Goal: Register for event/course

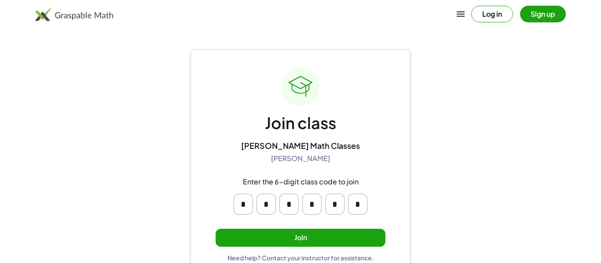
scroll to position [17, 0]
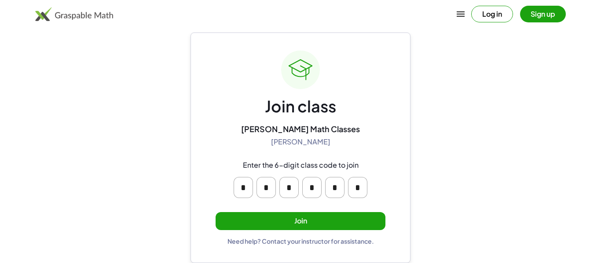
click at [281, 223] on button "Join" at bounding box center [300, 221] width 170 height 18
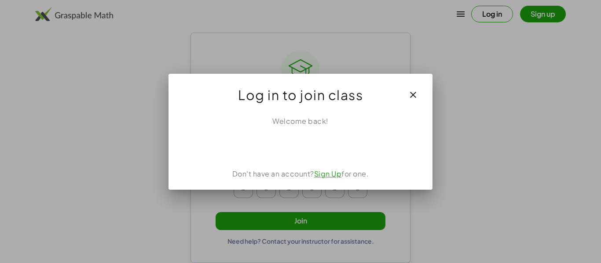
scroll to position [0, 0]
click at [412, 93] on icon "button" at bounding box center [413, 95] width 11 height 11
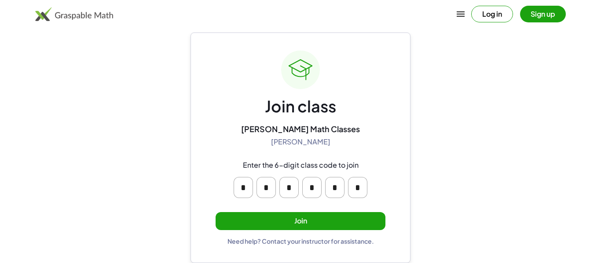
click at [245, 184] on input "*" at bounding box center [242, 187] width 19 height 21
type input "*"
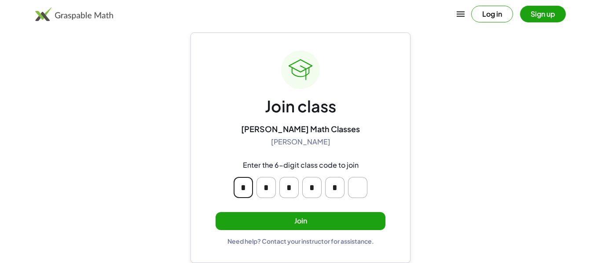
scroll to position [0, 0]
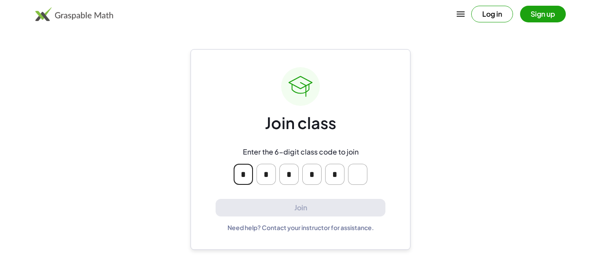
type input "*"
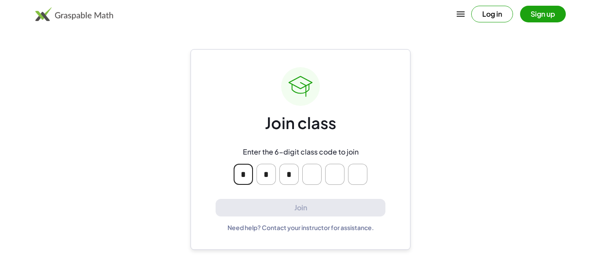
type input "*"
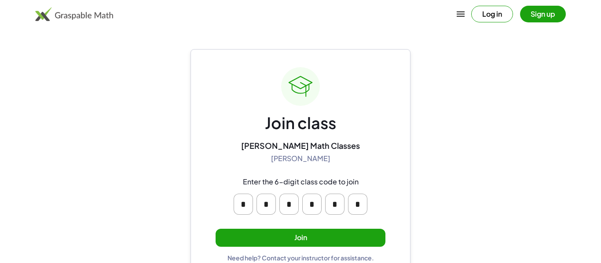
scroll to position [17, 0]
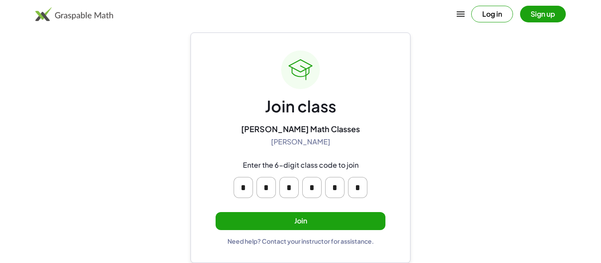
click at [291, 215] on button "Join" at bounding box center [300, 221] width 170 height 18
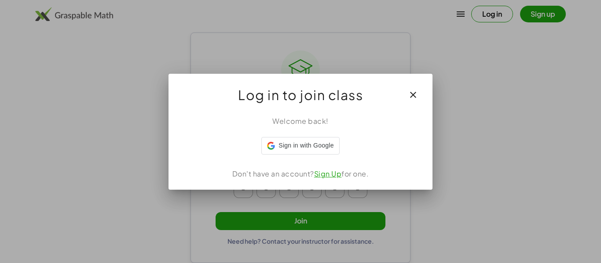
scroll to position [0, 0]
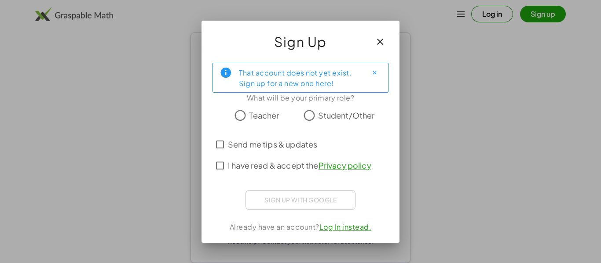
click at [375, 47] on button "button" at bounding box center [379, 41] width 21 height 21
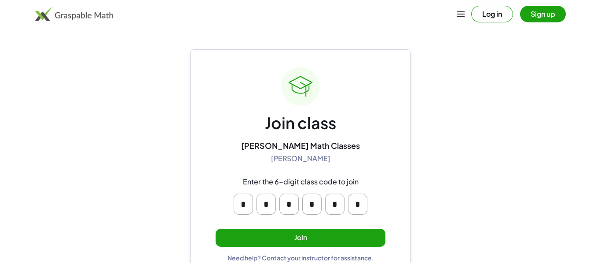
scroll to position [17, 0]
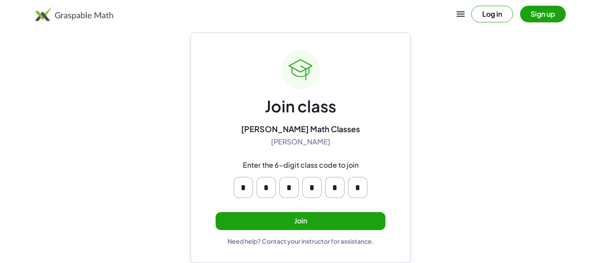
click at [333, 225] on button "Join" at bounding box center [300, 221] width 170 height 18
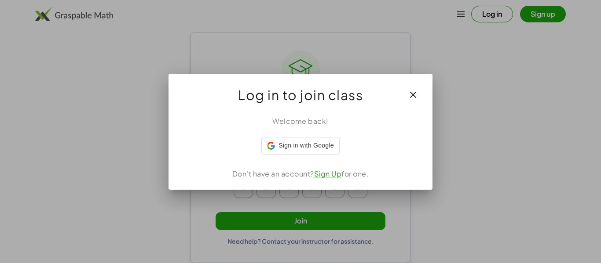
scroll to position [0, 0]
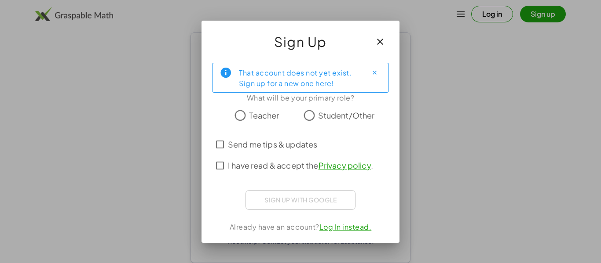
click at [278, 146] on span "Send me tips & updates" at bounding box center [272, 145] width 89 height 12
click at [269, 164] on span "I have read & accept the Privacy policy ." at bounding box center [300, 166] width 145 height 12
click at [280, 197] on div "Sign up with Google Sign in with Google Sign in with Google. Opens in new tab" at bounding box center [300, 200] width 110 height 20
click at [332, 115] on span "Student/Other" at bounding box center [346, 115] width 57 height 12
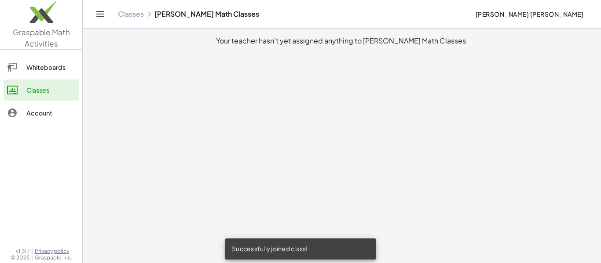
click at [276, 157] on main "Your teacher hasn't yet assigned anything to [PERSON_NAME] Math Classes." at bounding box center [342, 131] width 518 height 263
click at [45, 69] on div "Whiteboards" at bounding box center [50, 67] width 49 height 11
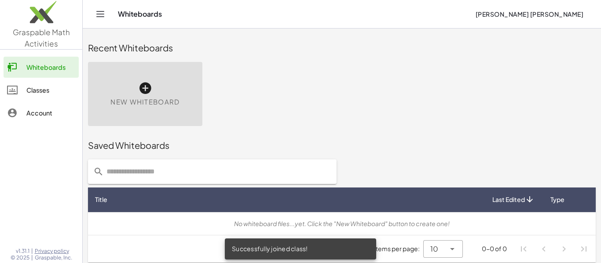
scroll to position [5, 0]
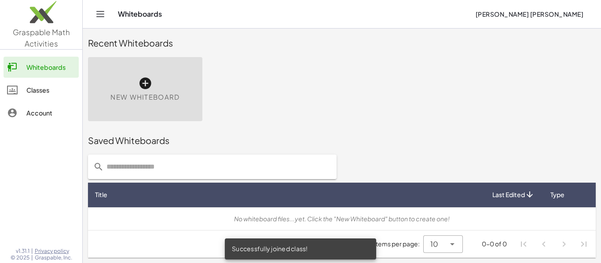
click at [37, 109] on div "Account" at bounding box center [50, 113] width 49 height 11
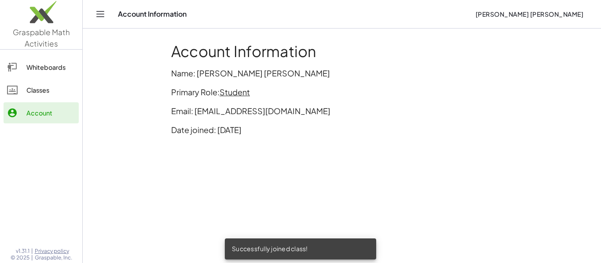
click at [40, 87] on div "Classes" at bounding box center [50, 90] width 49 height 11
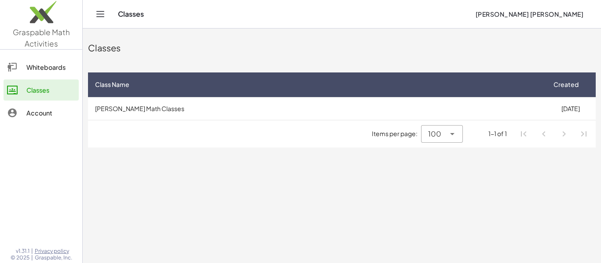
click at [44, 70] on div "Whiteboards" at bounding box center [50, 67] width 49 height 11
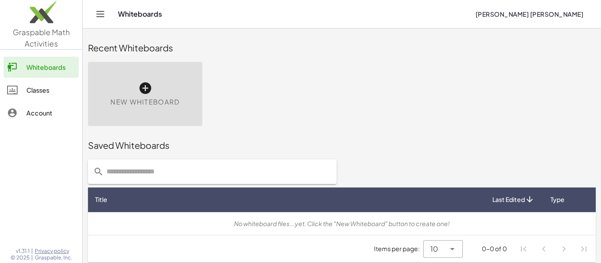
scroll to position [5, 0]
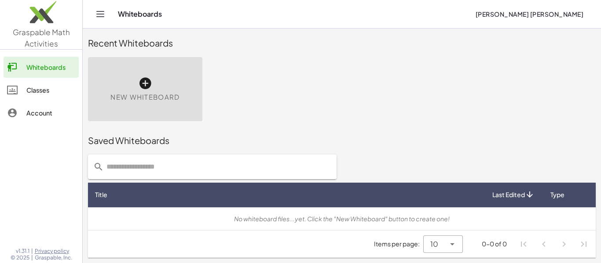
click at [23, 88] on div at bounding box center [16, 90] width 19 height 11
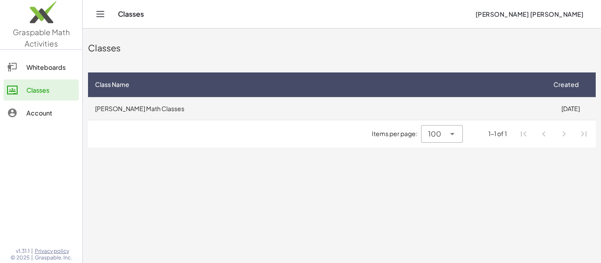
click at [244, 106] on td "[PERSON_NAME] Math Classes" at bounding box center [316, 108] width 457 height 23
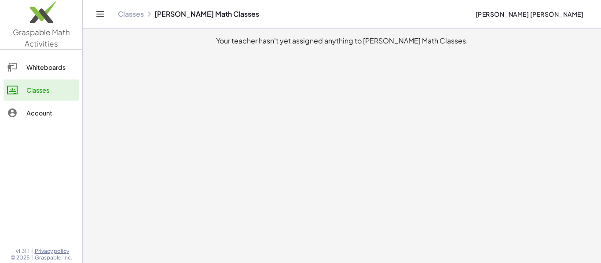
click at [54, 86] on div "Classes" at bounding box center [50, 90] width 49 height 11
